Goal: Task Accomplishment & Management: Use online tool/utility

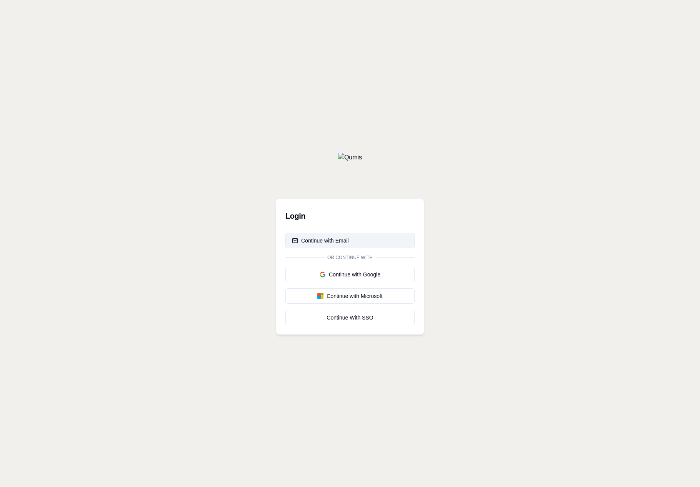
click at [338, 239] on div "Continue with Email" at bounding box center [320, 241] width 57 height 8
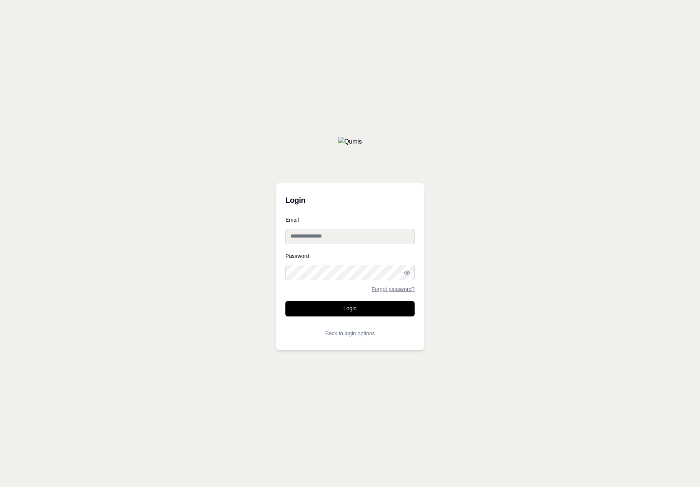
click at [338, 239] on input "Email" at bounding box center [350, 236] width 129 height 15
type input "**********"
click at [286, 301] on button "Login" at bounding box center [350, 308] width 129 height 15
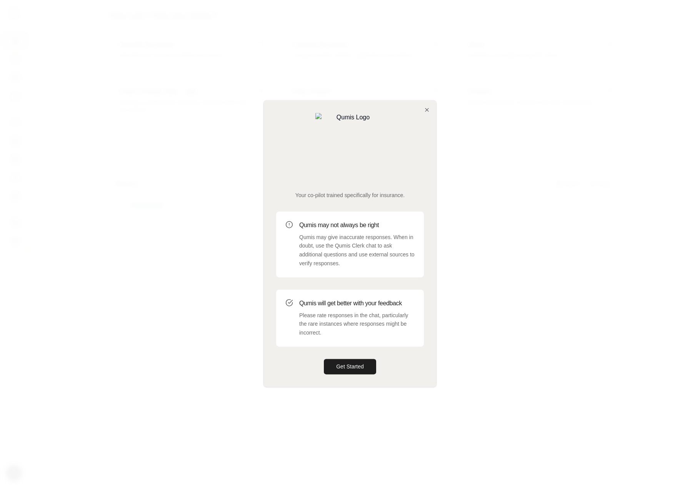
click at [239, 322] on div at bounding box center [350, 243] width 700 height 487
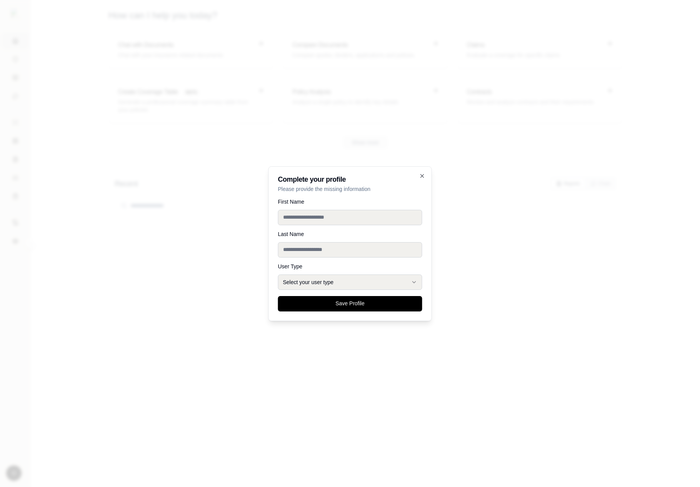
click at [224, 328] on div at bounding box center [350, 243] width 700 height 487
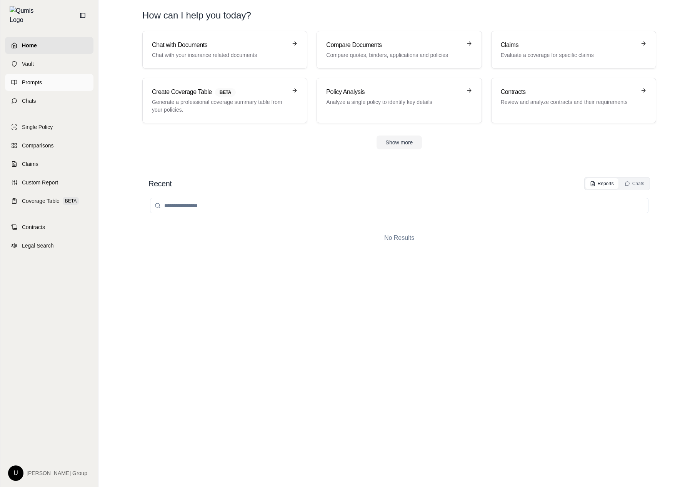
click at [22, 82] on link "Prompts" at bounding box center [49, 82] width 89 height 17
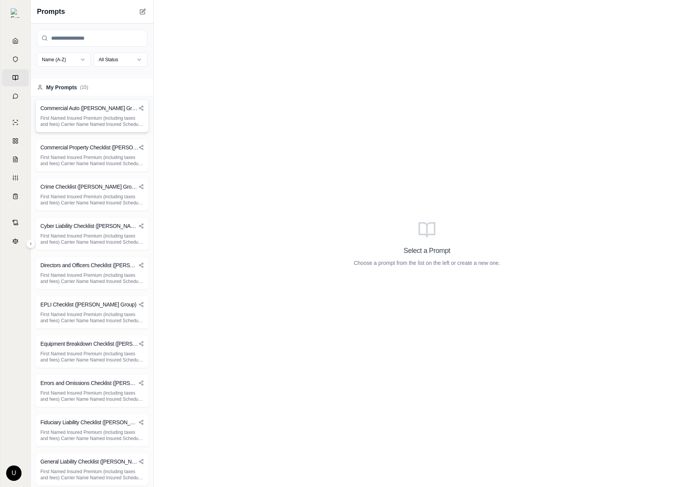
click at [111, 110] on h3 "Commercial Auto ([PERSON_NAME] Group)" at bounding box center [89, 108] width 98 height 8
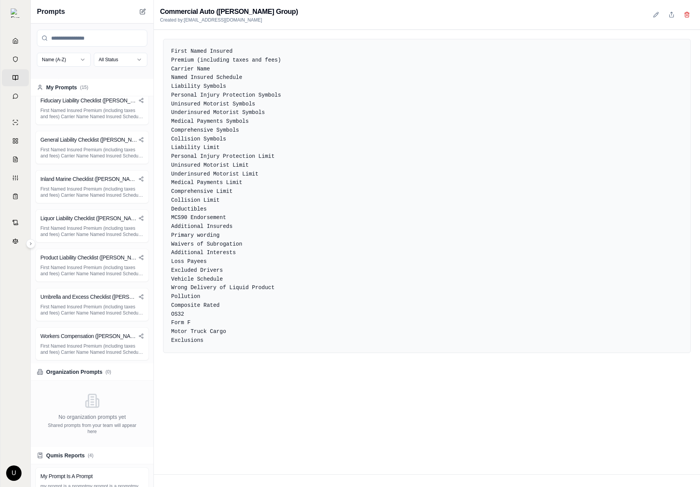
scroll to position [450, 0]
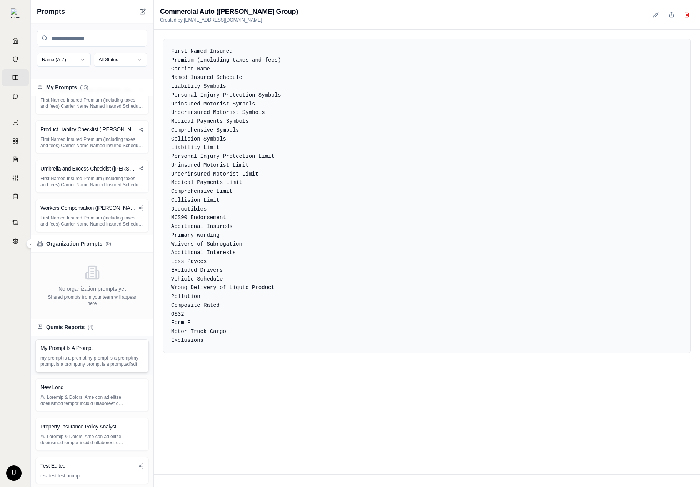
click at [98, 365] on p "my prompt is a promptmy prompt is a promptmy prompt is a promptmy prompt is a p…" at bounding box center [92, 361] width 104 height 12
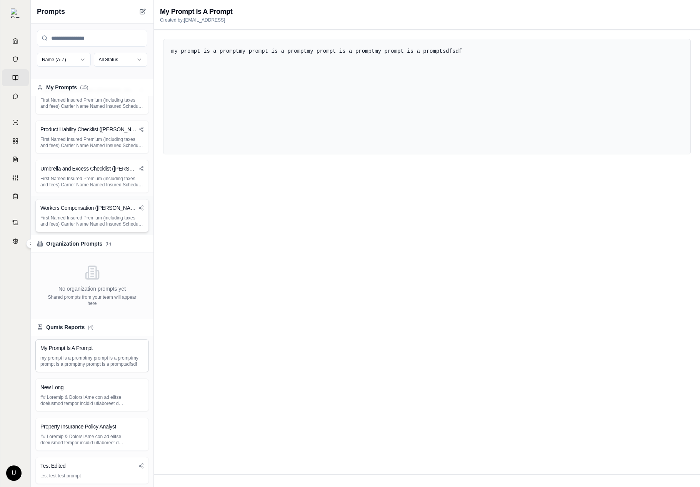
click at [123, 221] on p "First Named Insured Premium (including taxes and fees) Carrier Name Named Insur…" at bounding box center [92, 221] width 104 height 12
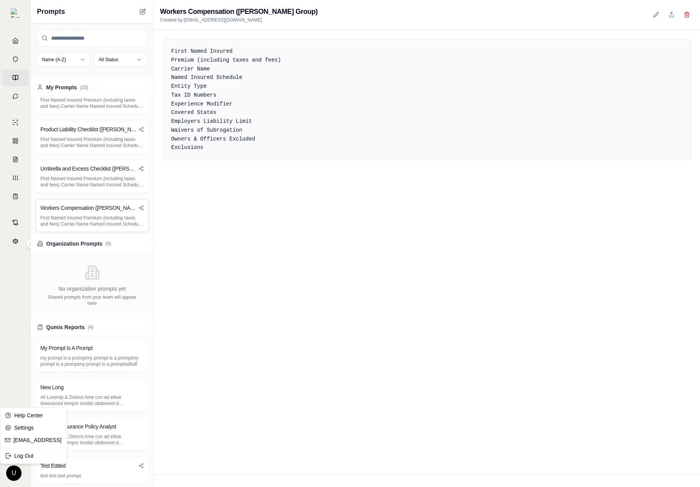
click at [20, 472] on html "Home Vault Prompts Chats Single Policy Comparisons Claims Custom Report Coverag…" at bounding box center [350, 243] width 700 height 487
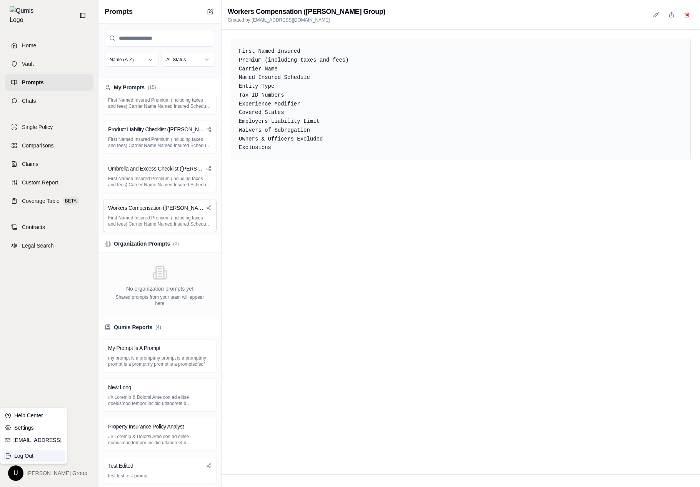
click at [37, 458] on div "Log Out" at bounding box center [34, 456] width 64 height 12
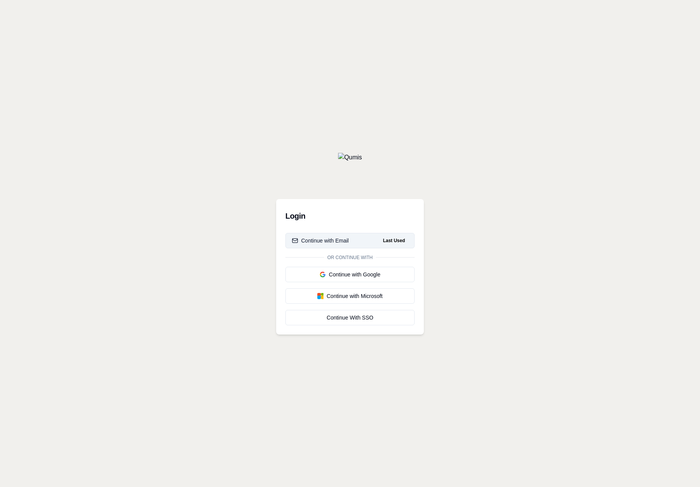
click at [348, 244] on div "Continue with Email" at bounding box center [320, 241] width 57 height 8
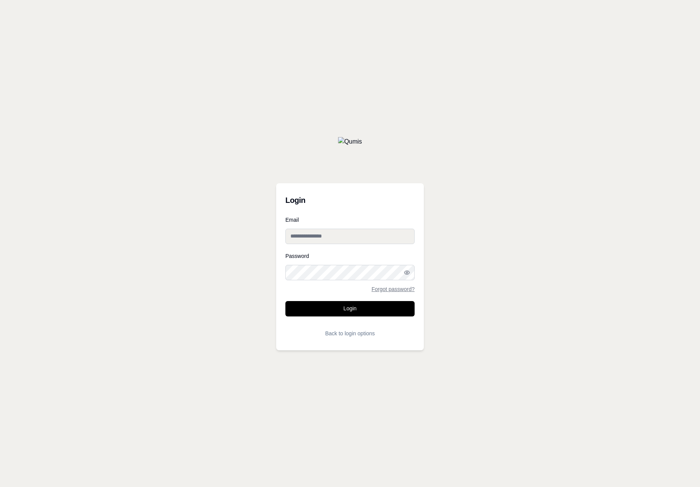
click at [348, 233] on input "Email" at bounding box center [350, 236] width 129 height 15
paste input "**********"
type input "**********"
click at [405, 272] on icon "button" at bounding box center [407, 272] width 6 height 6
click at [286, 301] on button "Login" at bounding box center [350, 308] width 129 height 15
